Goal: Navigation & Orientation: Find specific page/section

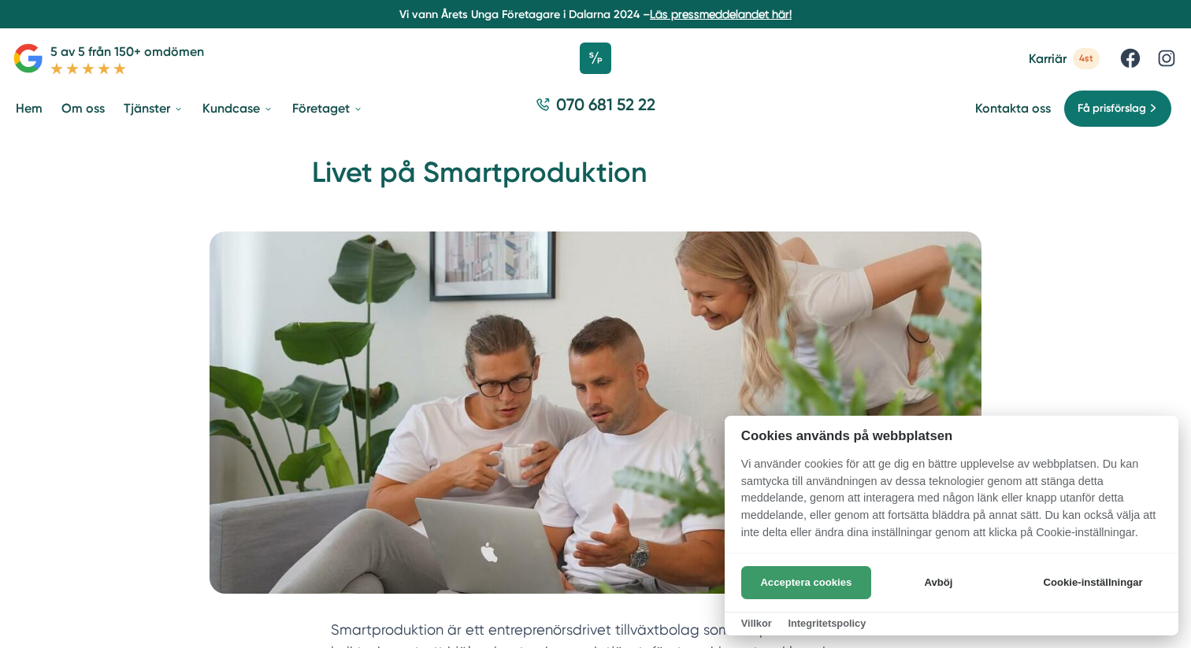
click at [777, 566] on button "Acceptera cookies" at bounding box center [806, 582] width 130 height 33
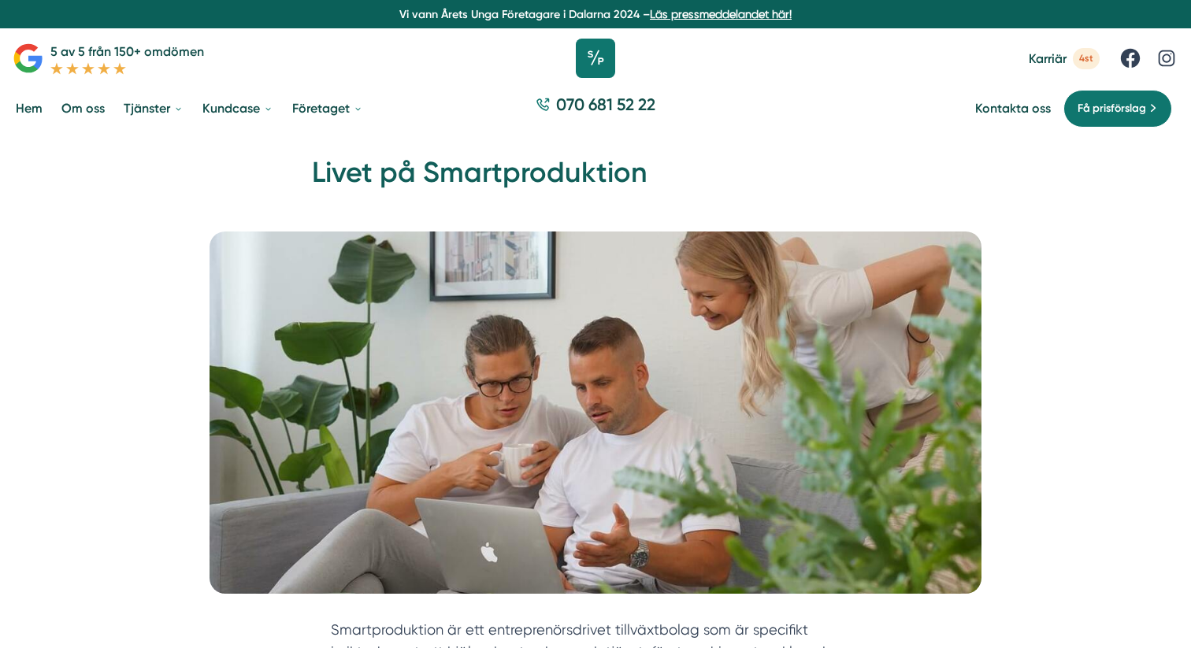
click at [595, 46] on icon at bounding box center [595, 58] width 39 height 39
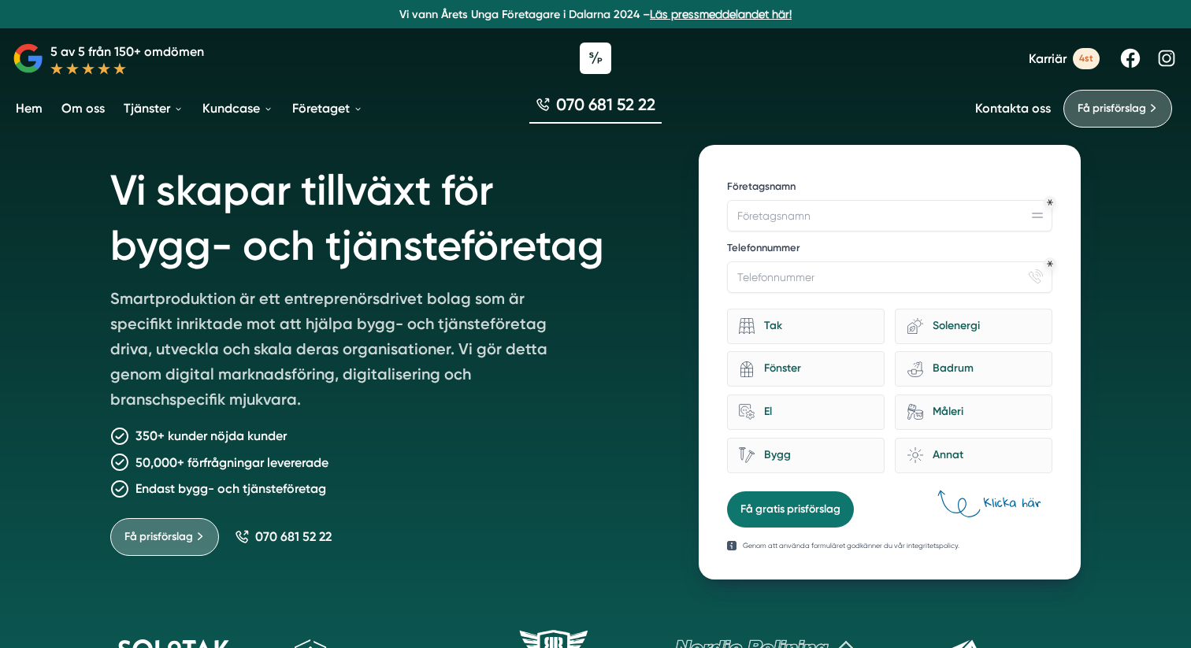
click at [574, 258] on h1 "Vi skapar tillväxt för bygg- och tjänsteföretag" at bounding box center [385, 215] width 551 height 141
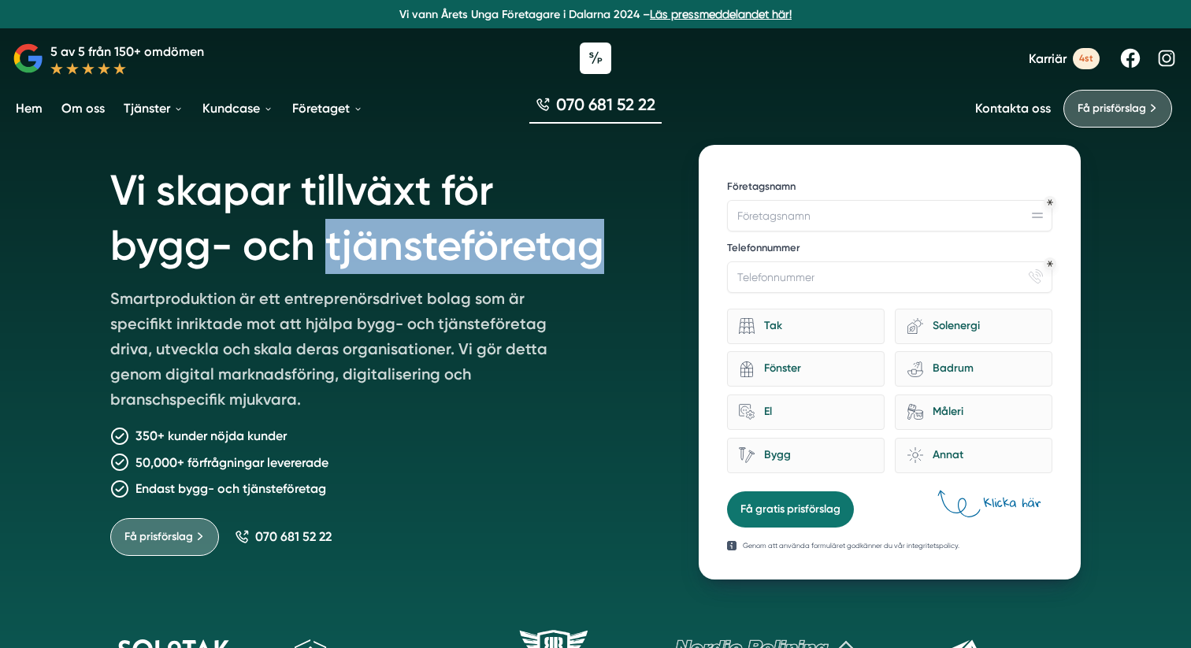
click at [574, 258] on h1 "Vi skapar tillväxt för bygg- och tjänsteföretag" at bounding box center [385, 215] width 551 height 141
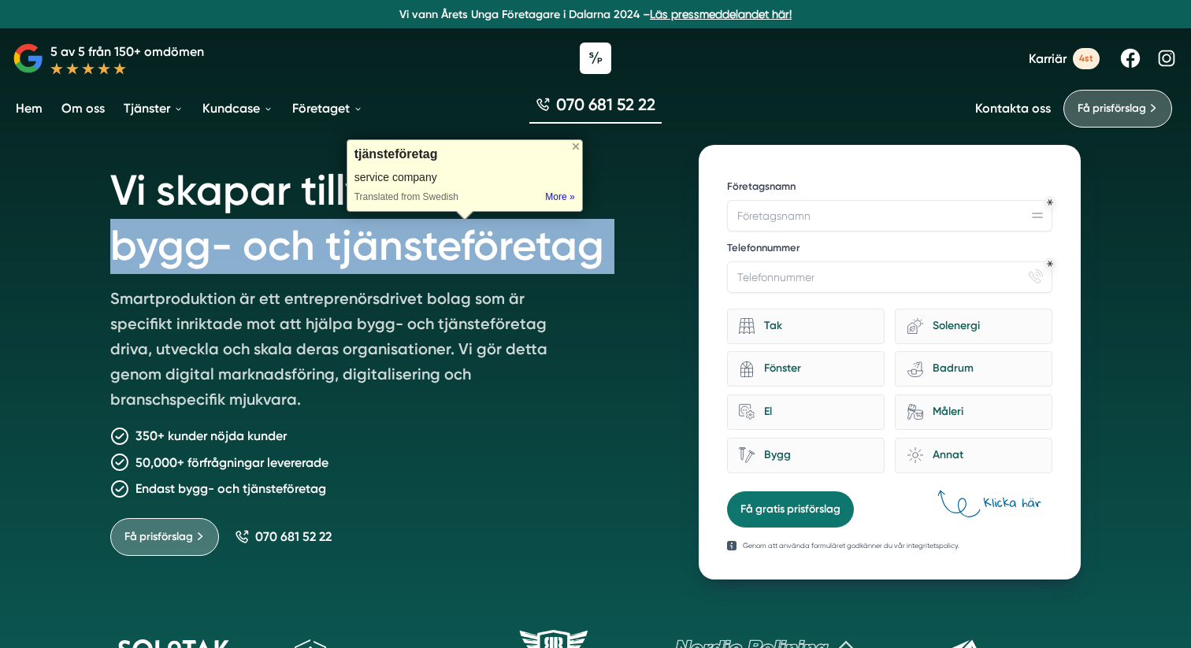
click at [574, 258] on h1 "Vi skapar tillväxt för bygg- och tjänsteföretag" at bounding box center [385, 215] width 551 height 141
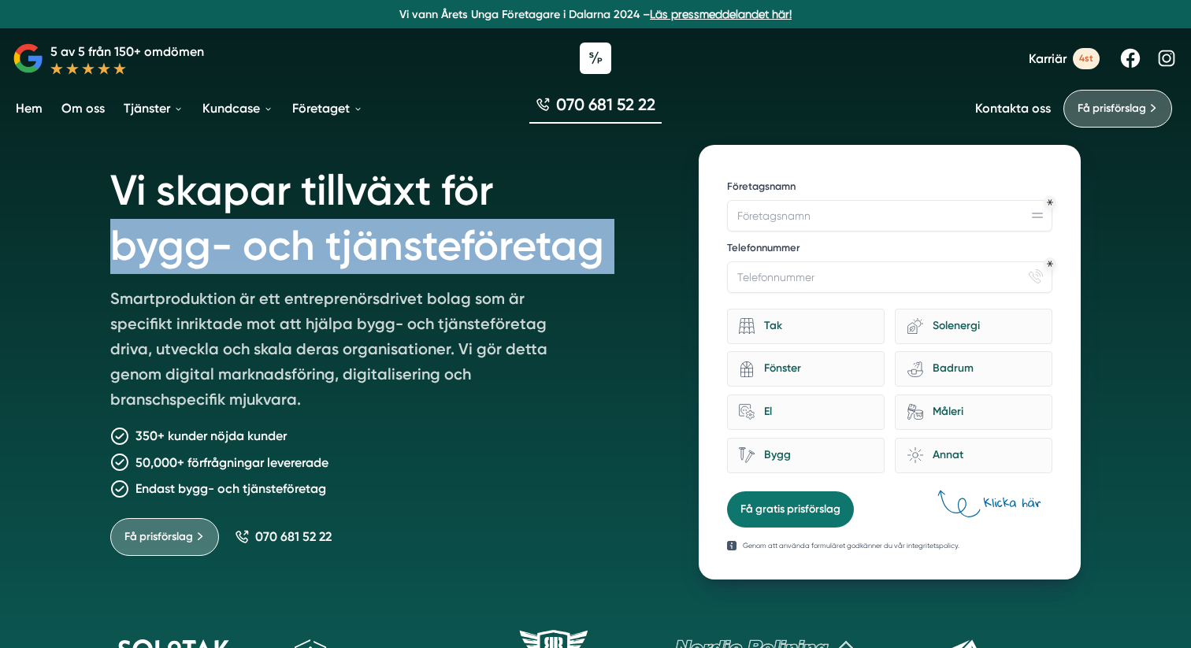
click at [574, 269] on h1 "Vi skapar tillväxt för bygg- och tjänsteföretag" at bounding box center [385, 215] width 551 height 141
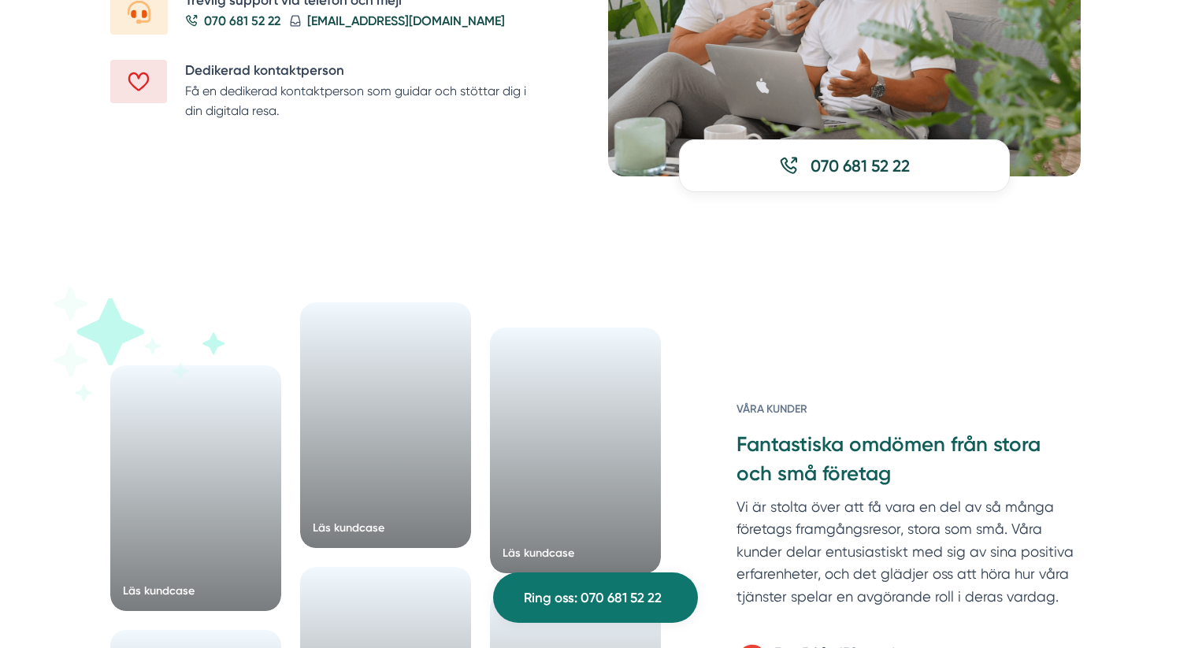
scroll to position [2564, 0]
